Goal: Transaction & Acquisition: Purchase product/service

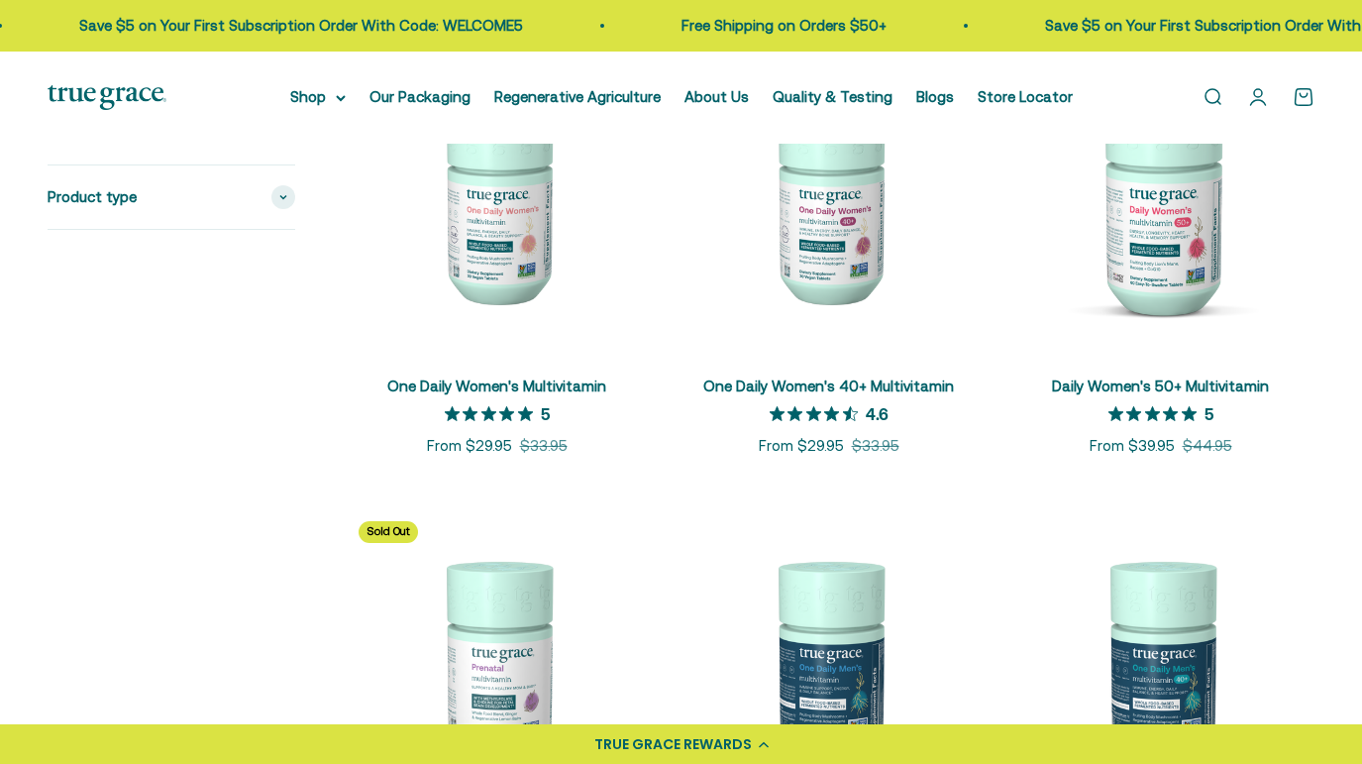
scroll to position [495, 0]
click at [1147, 245] on img at bounding box center [1161, 203] width 308 height 308
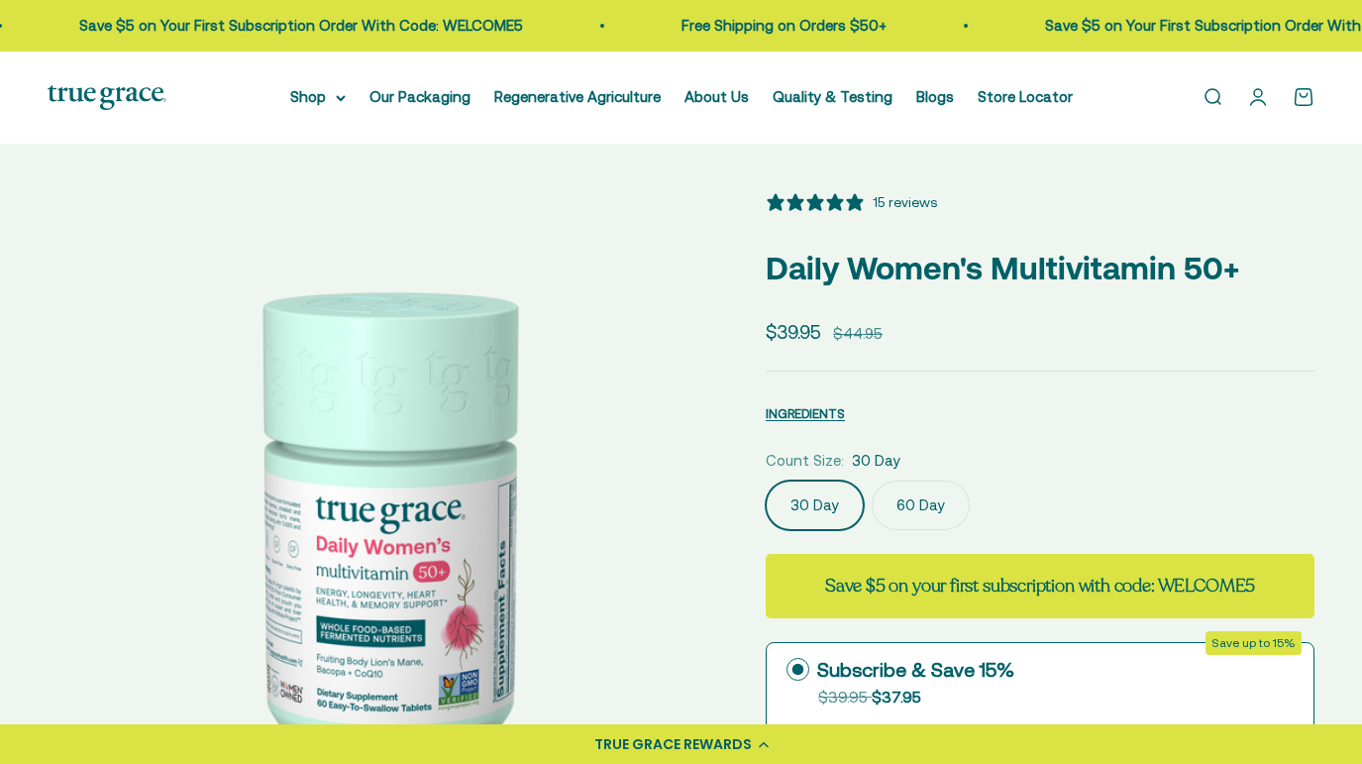
select select "3"
click at [916, 504] on label "60 Day" at bounding box center [921, 506] width 98 height 50
click at [766, 481] on input "60 Day" at bounding box center [765, 480] width 1 height 1
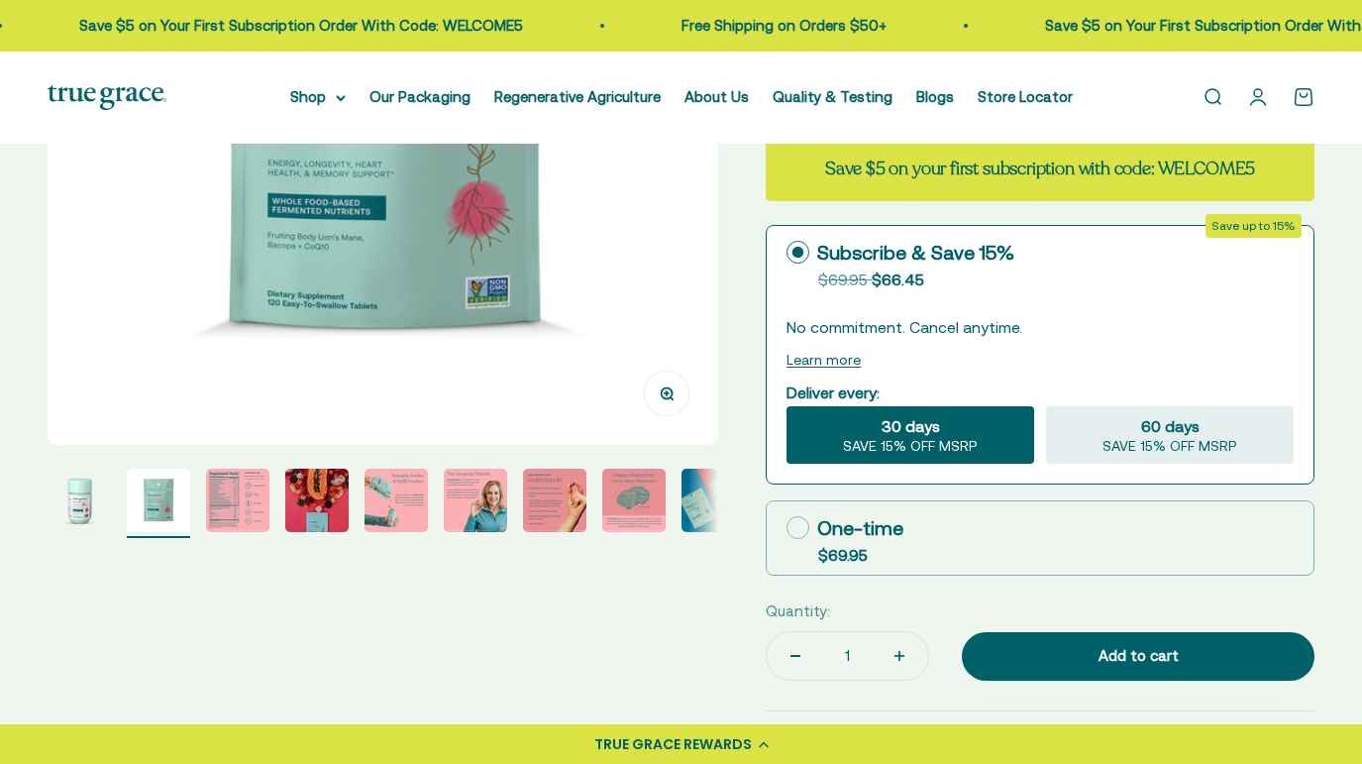
scroll to position [436, 0]
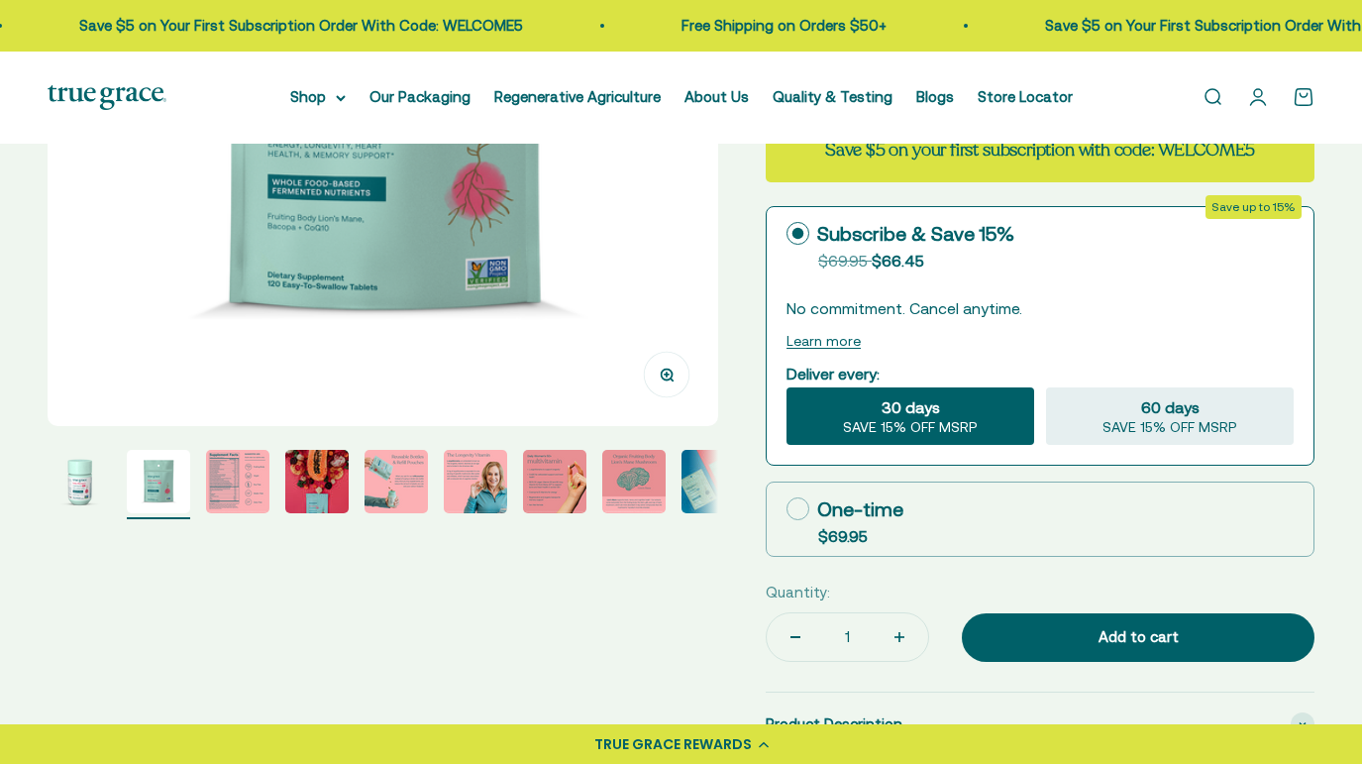
click at [797, 504] on icon at bounding box center [798, 508] width 23 height 23
click at [787, 508] on input "One-time $69.95" at bounding box center [786, 508] width 1 height 1
radio input "true"
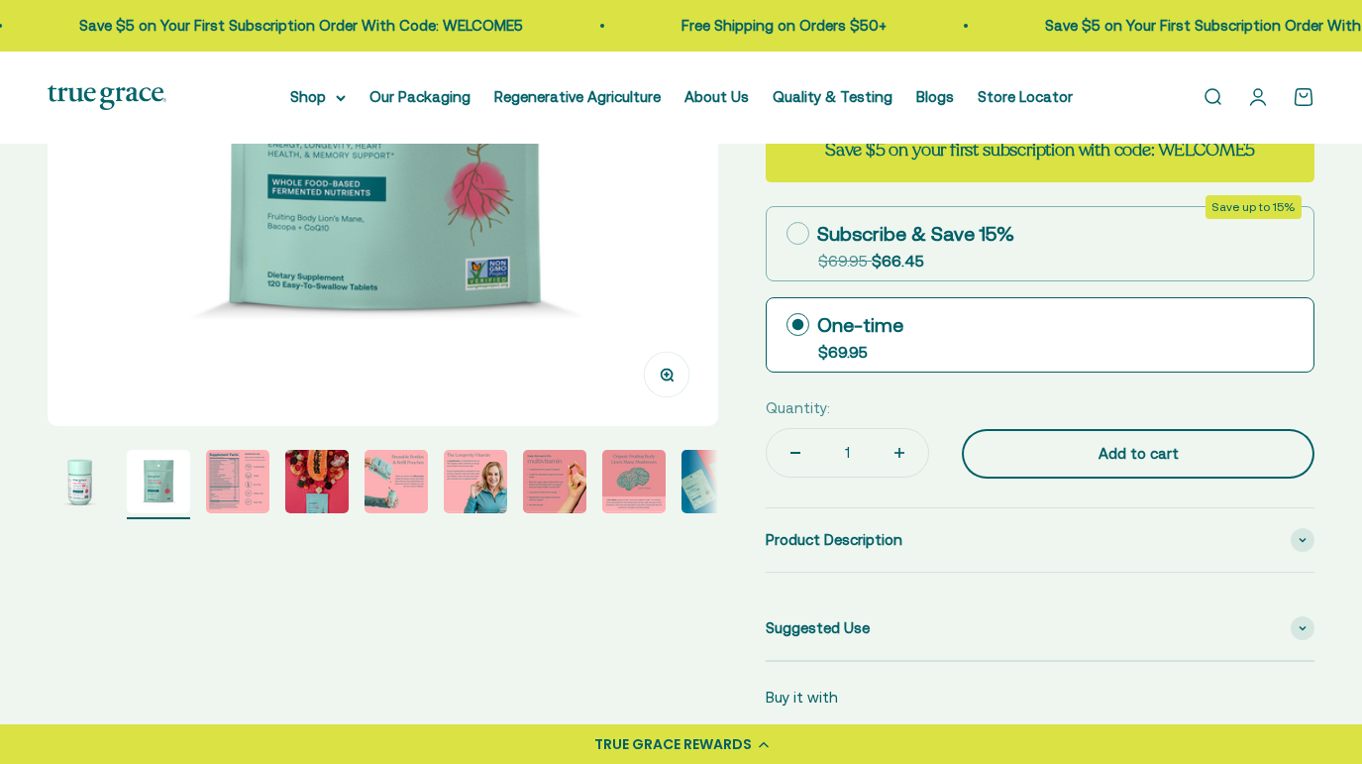
click at [1077, 453] on div "Add to cart" at bounding box center [1138, 454] width 273 height 24
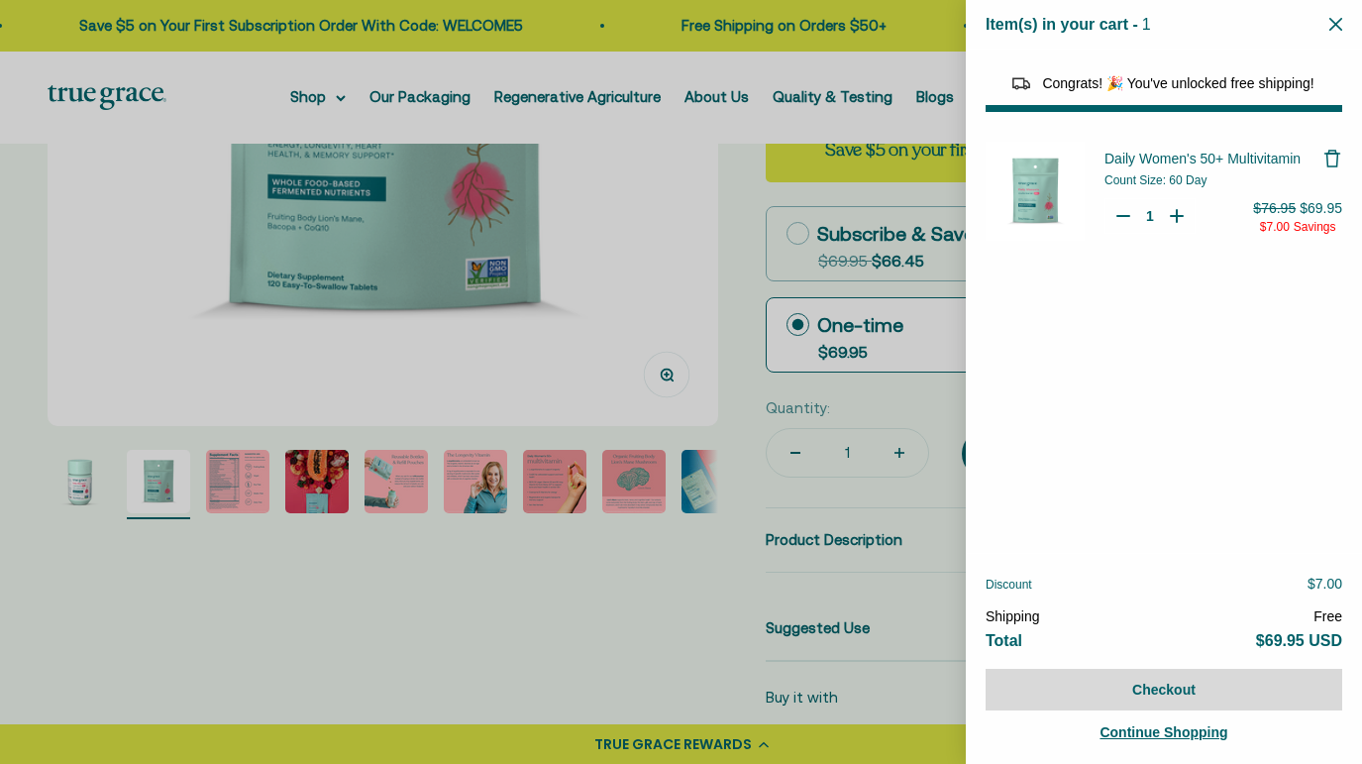
select select "44882812010710"
select select "44878154563798"
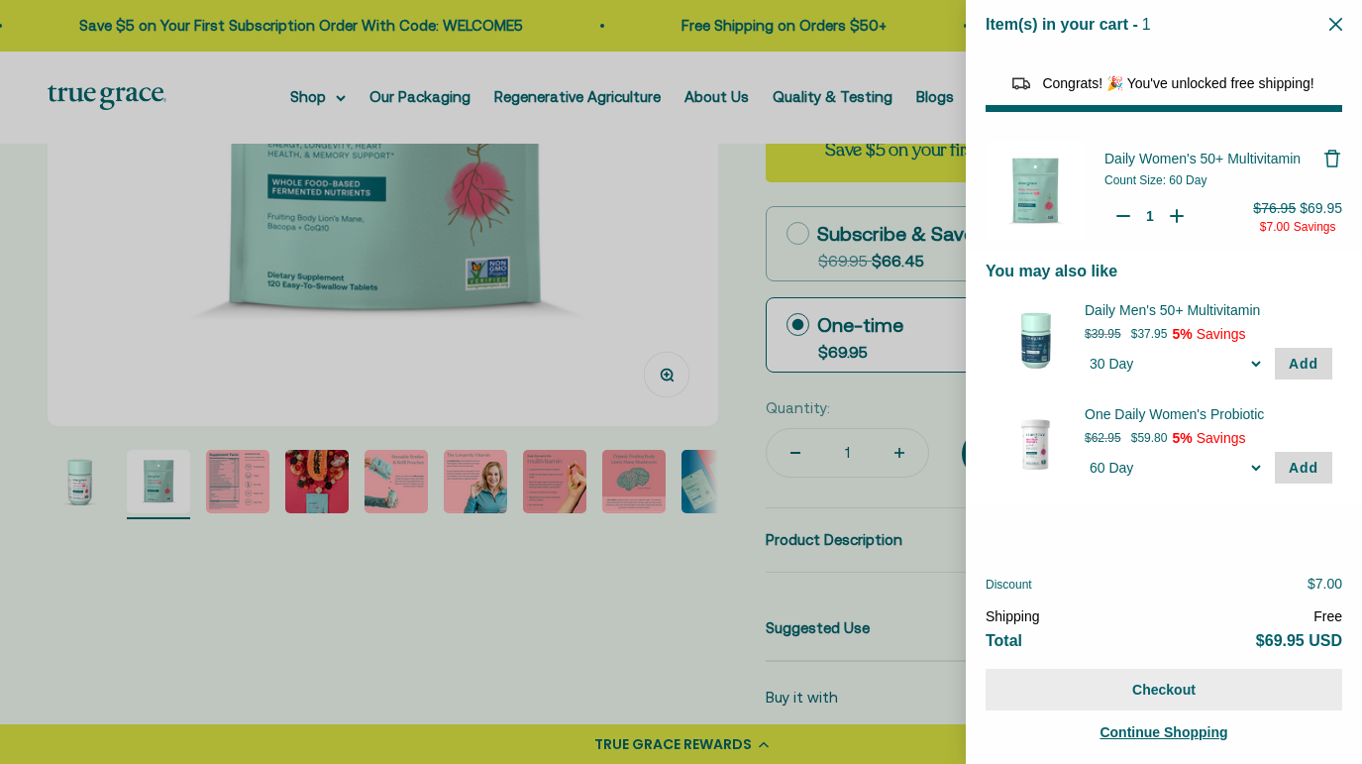
click at [1162, 686] on button "Checkout" at bounding box center [1164, 690] width 357 height 42
